Goal: Information Seeking & Learning: Learn about a topic

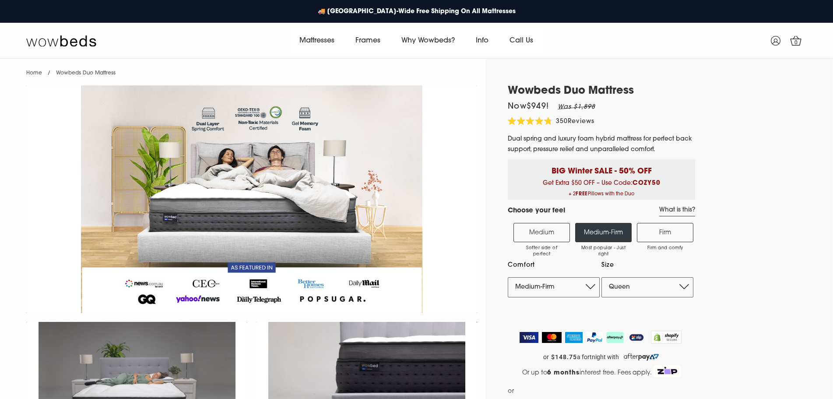
select select "Medium-Firm"
select select "Queen"
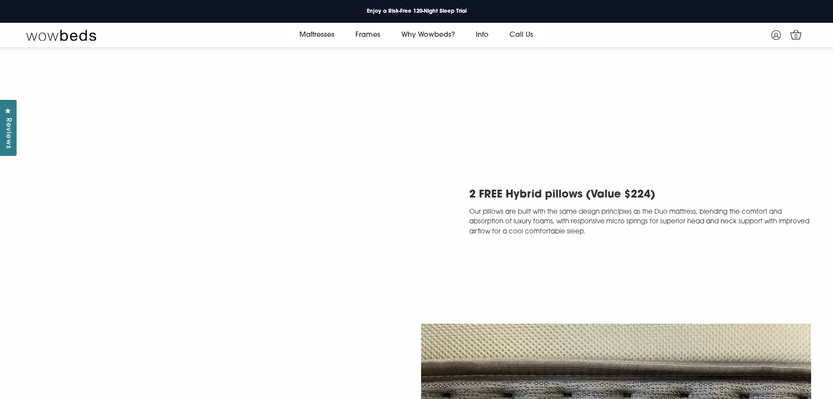
scroll to position [1984, 0]
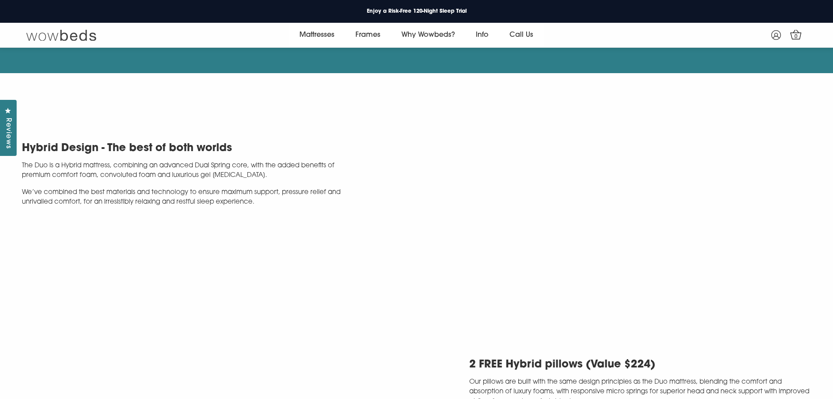
click at [81, 39] on img at bounding box center [61, 35] width 70 height 12
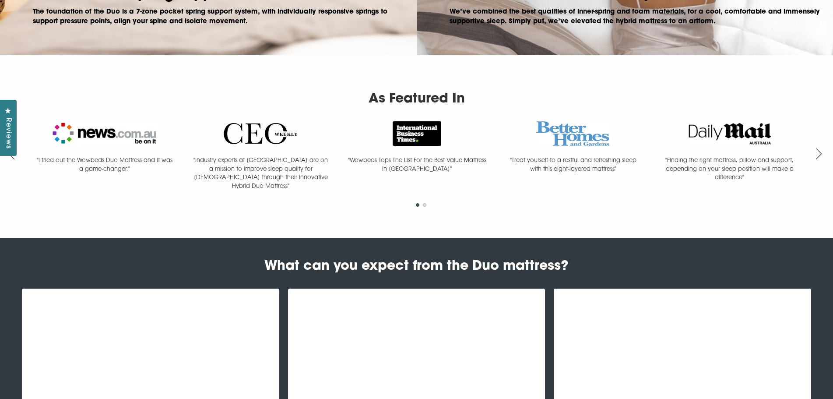
scroll to position [832, 0]
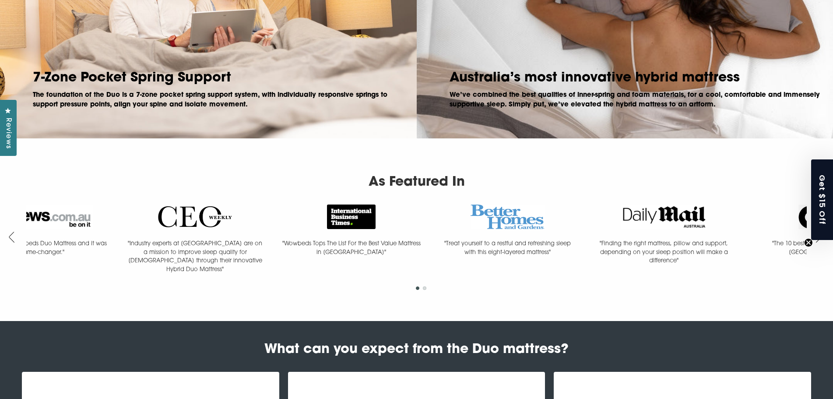
drag, startPoint x: 315, startPoint y: 231, endPoint x: 125, endPoint y: 237, distance: 190.1
click at [273, 235] on div ""Wowbeds Tops The List For the Best Value Mattress in [GEOGRAPHIC_DATA]"" at bounding box center [351, 233] width 156 height 59
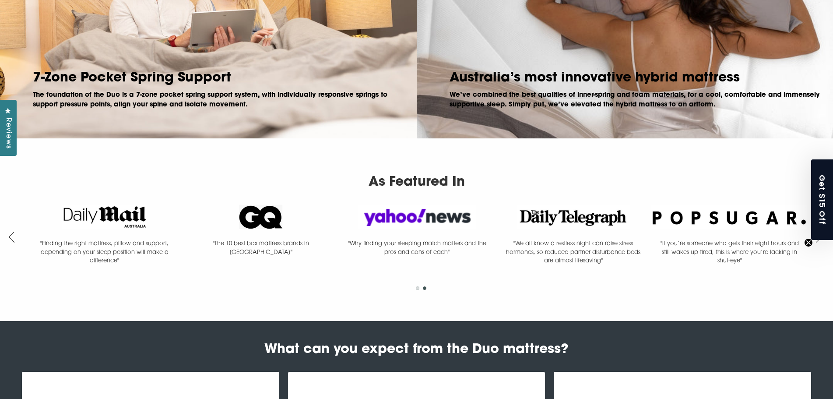
drag, startPoint x: 429, startPoint y: 223, endPoint x: 245, endPoint y: 218, distance: 183.9
click at [288, 219] on div ""I tried out the Wowbeds Duo Mattress and it was a game-changer." "Industry exp…" at bounding box center [104, 242] width 1406 height 76
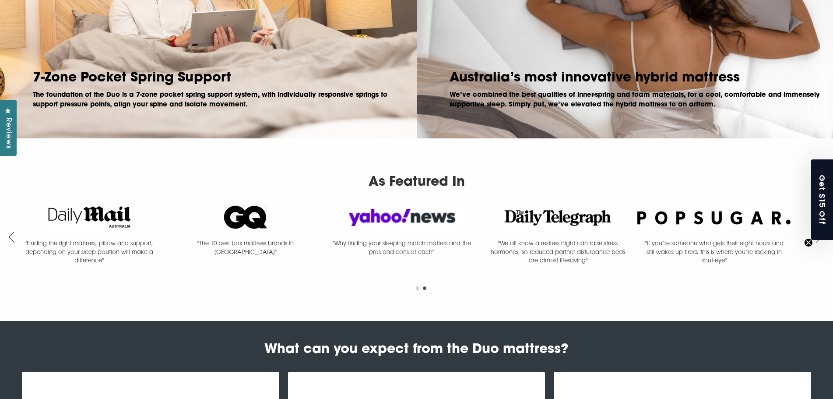
drag, startPoint x: 405, startPoint y: 225, endPoint x: 258, endPoint y: 227, distance: 147.5
click at [258, 227] on div ""I tried out the Wowbeds Duo Mattress and it was a game-changer." "Industry exp…" at bounding box center [89, 242] width 1406 height 76
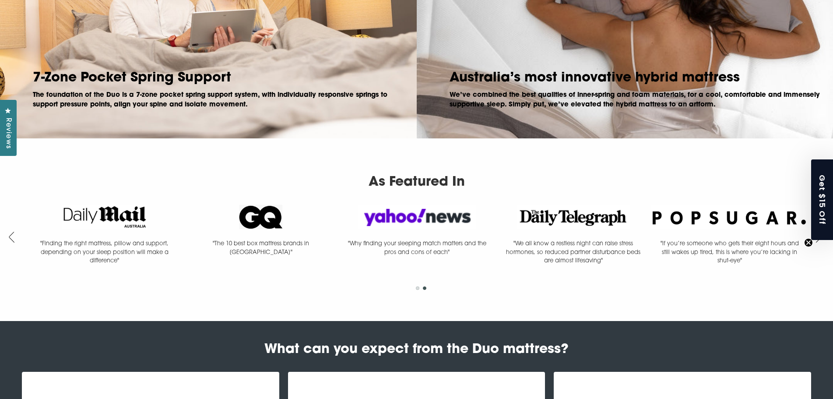
drag, startPoint x: 334, startPoint y: 244, endPoint x: 555, endPoint y: 217, distance: 222.7
click at [503, 224] on div ""I tried out the Wowbeds Duo Mattress and it was a game-changer." "Industry exp…" at bounding box center [104, 242] width 1406 height 76
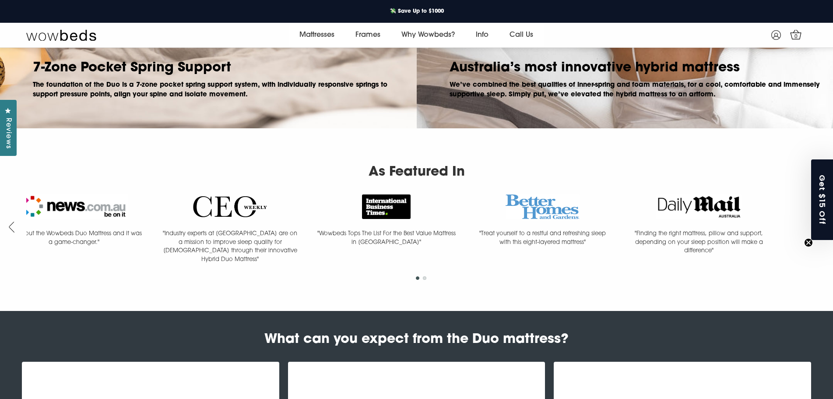
drag, startPoint x: 281, startPoint y: 236, endPoint x: 172, endPoint y: 233, distance: 109.5
click at [199, 232] on div ""Industry experts at [GEOGRAPHIC_DATA] are on a mission to improve sleep qualit…" at bounding box center [230, 232] width 156 height 76
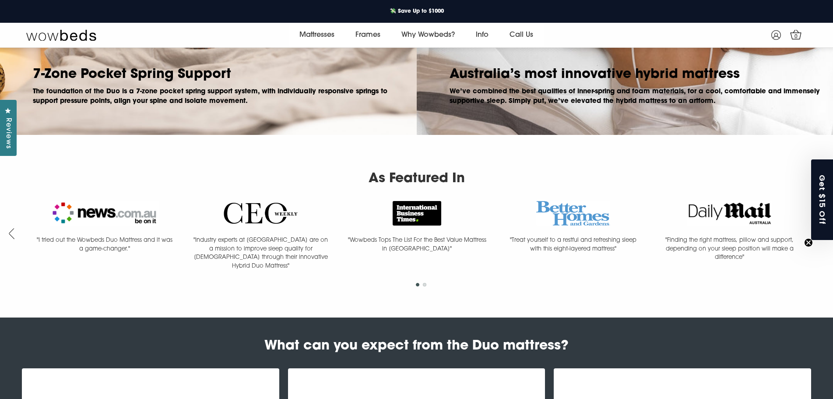
scroll to position [821, 0]
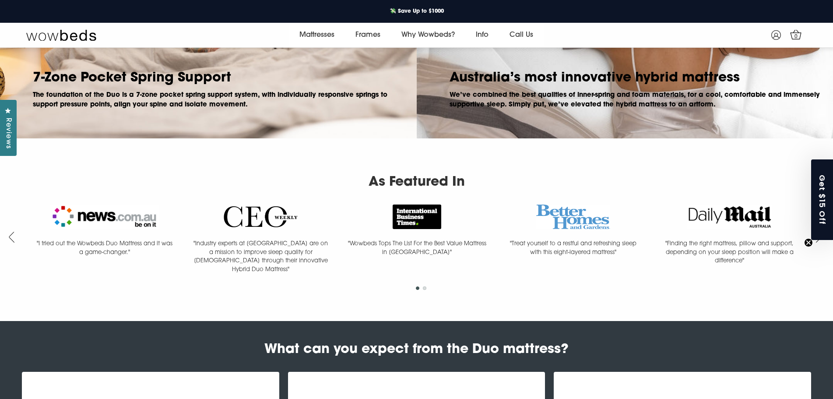
drag, startPoint x: 310, startPoint y: 236, endPoint x: 274, endPoint y: 236, distance: 36.8
click at [282, 237] on div ""I tried out the Wowbeds Duo Mattress and it was a game-changer." "Industry exp…" at bounding box center [729, 242] width 1406 height 76
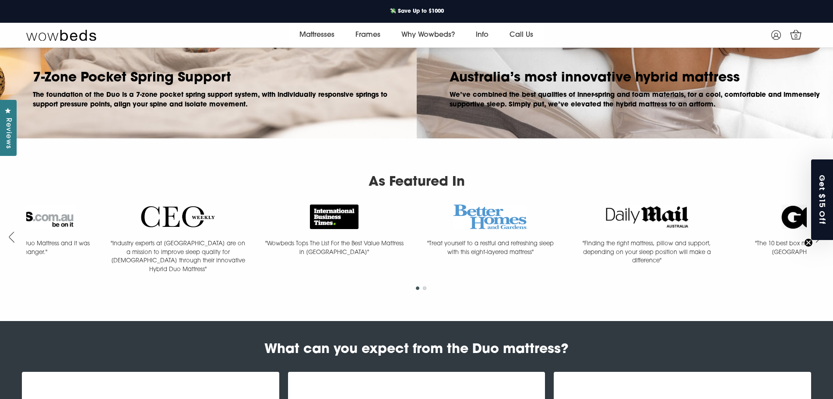
drag, startPoint x: 453, startPoint y: 233, endPoint x: 239, endPoint y: 241, distance: 213.3
click at [412, 239] on div ""Treat yourself to a restful and refreshing sleep with this eight-layered mattr…" at bounding box center [490, 233] width 156 height 59
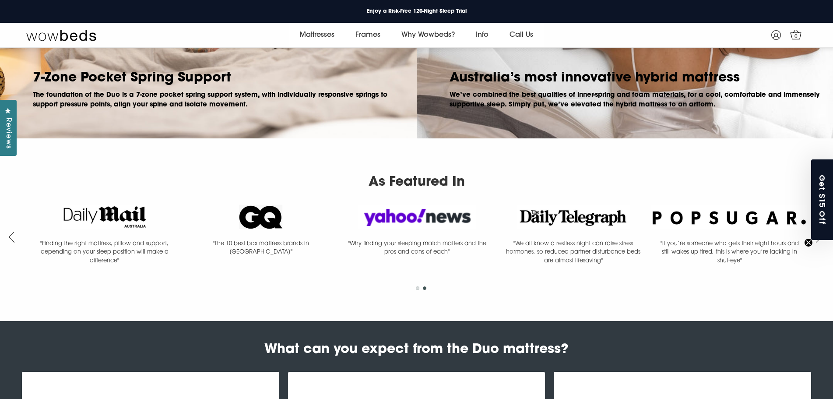
click at [301, 241] on p ""The 10 best box mattress brands in [GEOGRAPHIC_DATA]"" at bounding box center [261, 247] width 156 height 17
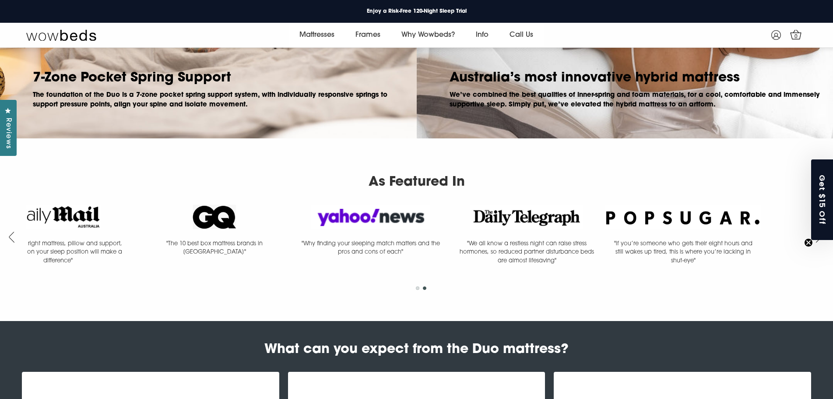
drag, startPoint x: 344, startPoint y: 237, endPoint x: 221, endPoint y: 243, distance: 123.6
click at [292, 239] on div ""Why finding your sleeping match matters and the pros and cons of each"" at bounding box center [370, 233] width 156 height 59
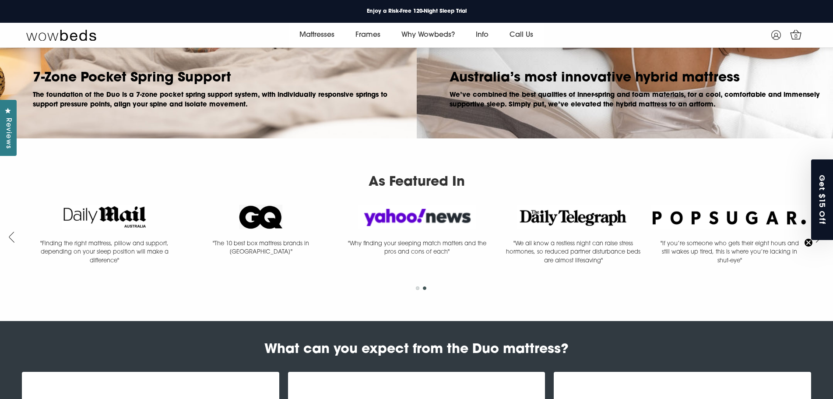
drag, startPoint x: 287, startPoint y: 239, endPoint x: 579, endPoint y: 219, distance: 292.7
click at [555, 220] on div ""I tried out the Wowbeds Duo Mattress and it was a game-changer." "Industry exp…" at bounding box center [104, 242] width 1406 height 76
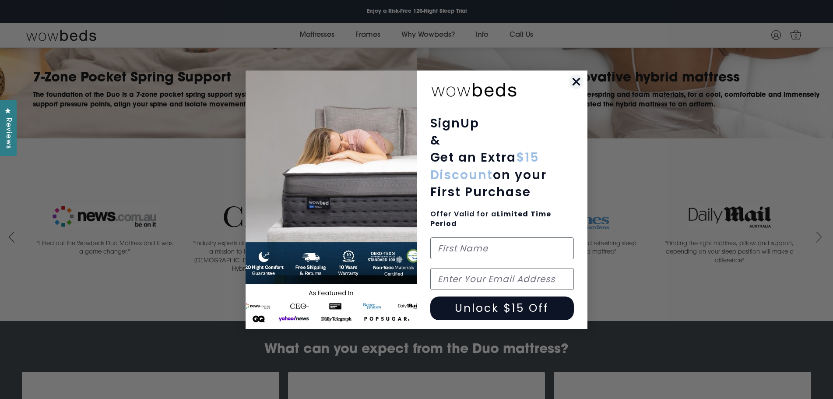
click at [570, 81] on circle "Close dialog" at bounding box center [576, 81] width 14 height 14
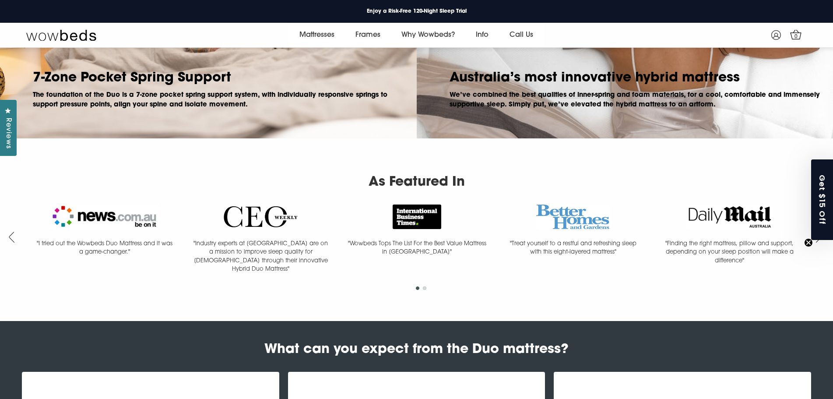
drag, startPoint x: 512, startPoint y: 228, endPoint x: 327, endPoint y: 226, distance: 185.6
click at [495, 226] on div at bounding box center [573, 219] width 156 height 31
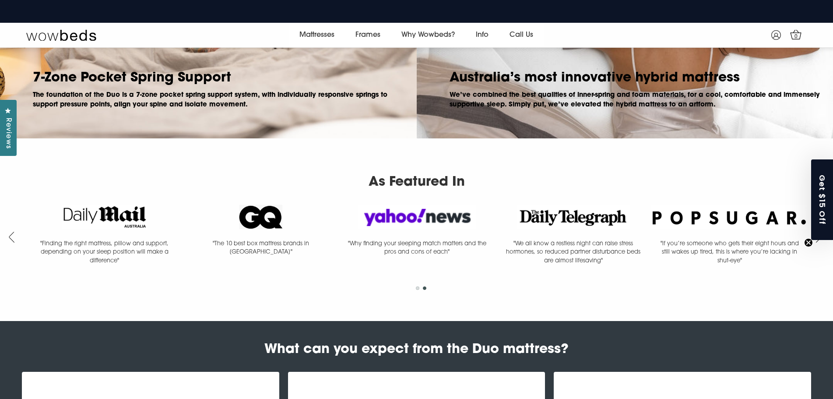
click at [292, 225] on div at bounding box center [261, 219] width 156 height 31
click at [265, 225] on img at bounding box center [261, 216] width 44 height 25
click at [264, 239] on p ""The 10 best box mattress brands in [GEOGRAPHIC_DATA]"" at bounding box center [261, 247] width 156 height 17
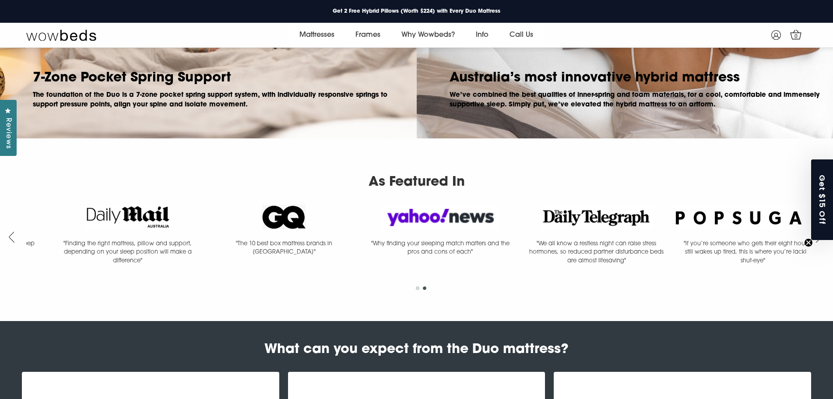
drag, startPoint x: 263, startPoint y: 229, endPoint x: 617, endPoint y: 200, distance: 354.9
click at [362, 205] on div at bounding box center [284, 219] width 156 height 31
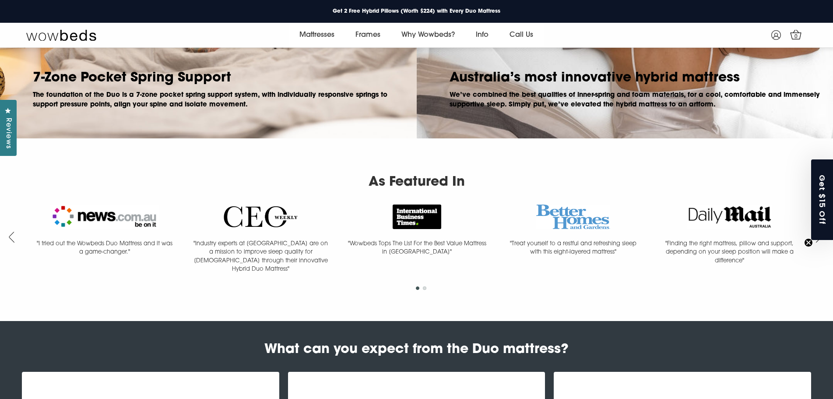
drag, startPoint x: 657, startPoint y: 206, endPoint x: 261, endPoint y: 243, distance: 398.3
click at [651, 228] on div at bounding box center [729, 219] width 156 height 31
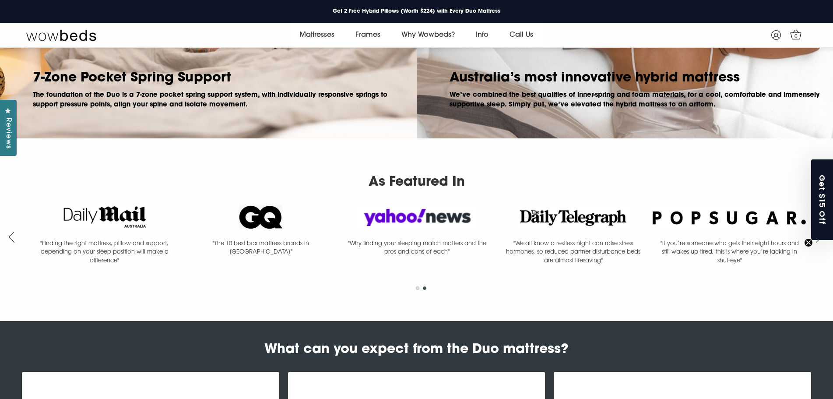
drag, startPoint x: 568, startPoint y: 233, endPoint x: 498, endPoint y: 234, distance: 70.0
click at [498, 234] on div at bounding box center [573, 219] width 156 height 31
drag, startPoint x: 452, startPoint y: 237, endPoint x: 661, endPoint y: 216, distance: 209.9
click at [495, 218] on div ""Why finding your sleeping match matters and the pros and cons of each"" at bounding box center [417, 233] width 156 height 59
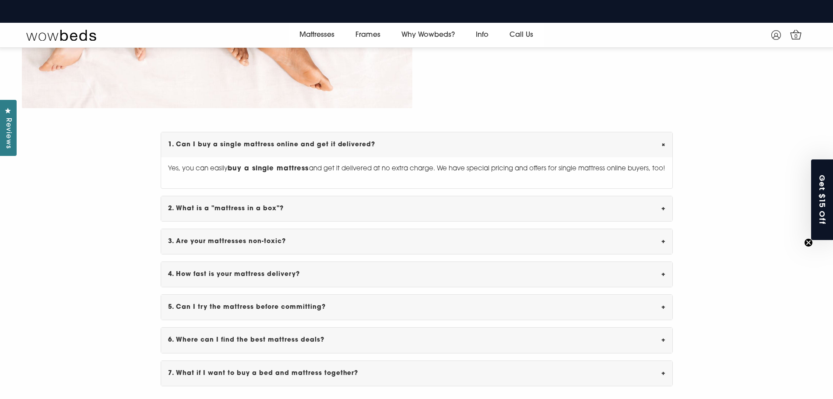
scroll to position [2922, 0]
